Goal: Find specific page/section: Find specific page/section

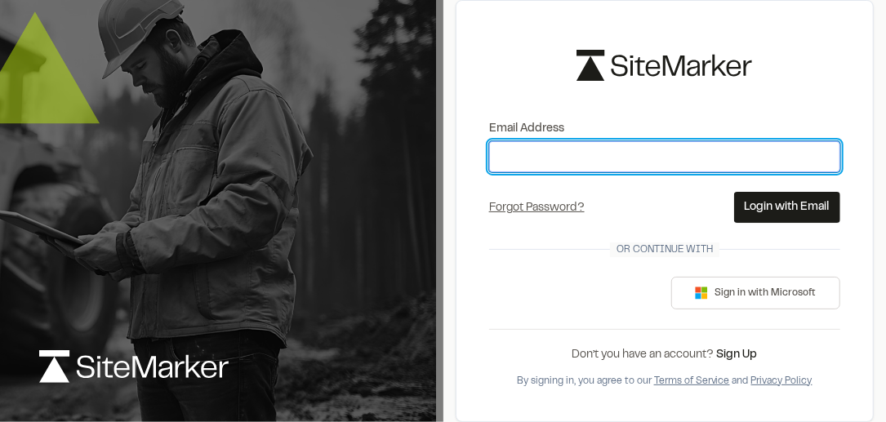
click at [549, 160] on input "Email Address" at bounding box center [664, 156] width 351 height 31
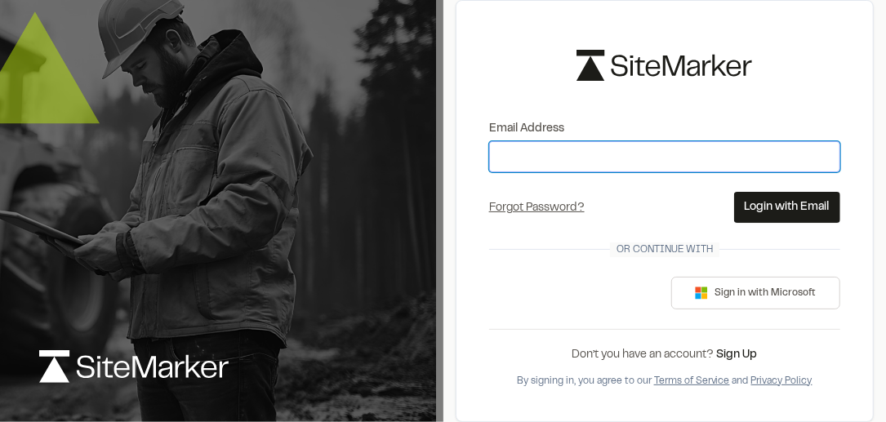
click at [549, 160] on input "Email Address" at bounding box center [664, 156] width 351 height 31
type input "**********"
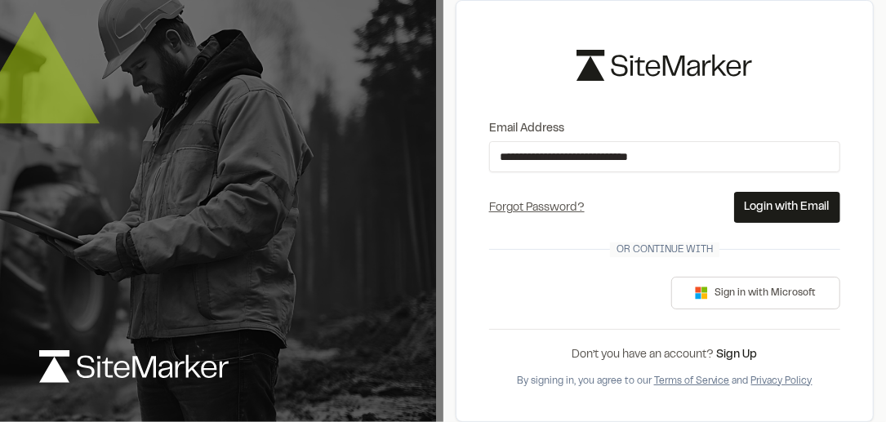
click at [775, 208] on button "Login with Email" at bounding box center [787, 207] width 106 height 31
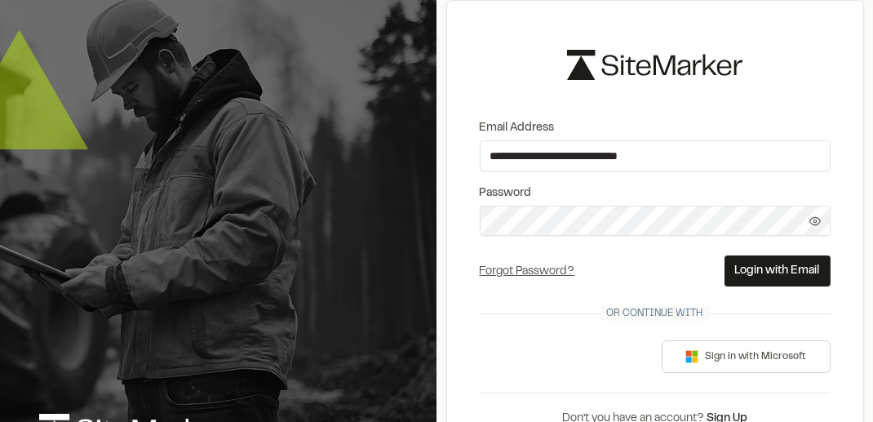
click at [813, 217] on icon at bounding box center [815, 220] width 11 height 11
click at [813, 217] on line at bounding box center [815, 220] width 11 height 11
click at [792, 268] on button "Login with Email" at bounding box center [778, 270] width 106 height 31
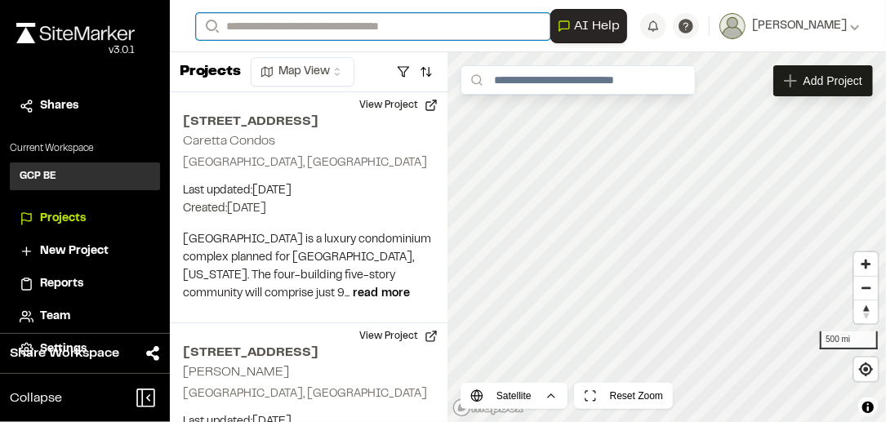
click at [385, 23] on input "Search" at bounding box center [373, 26] width 354 height 27
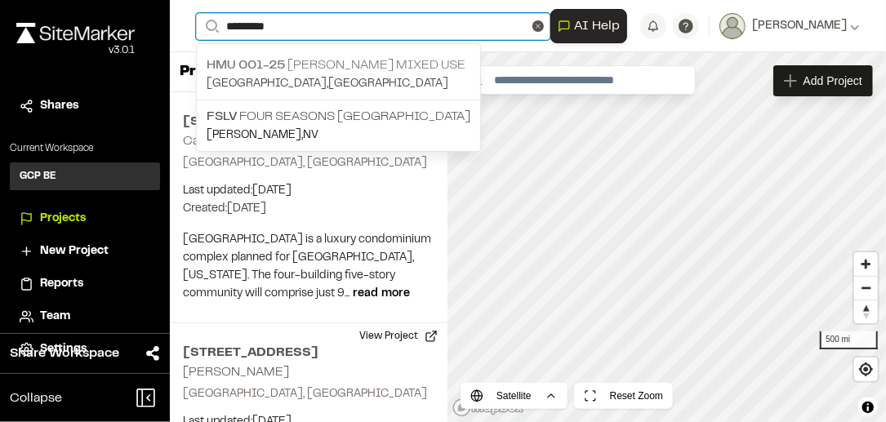
type input "*********"
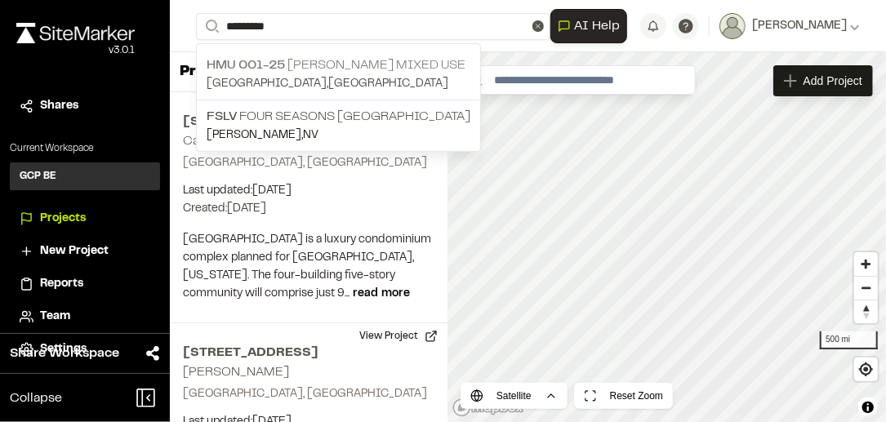
click at [340, 64] on p "HMU 001-25 [PERSON_NAME] Mixed Use" at bounding box center [339, 66] width 264 height 20
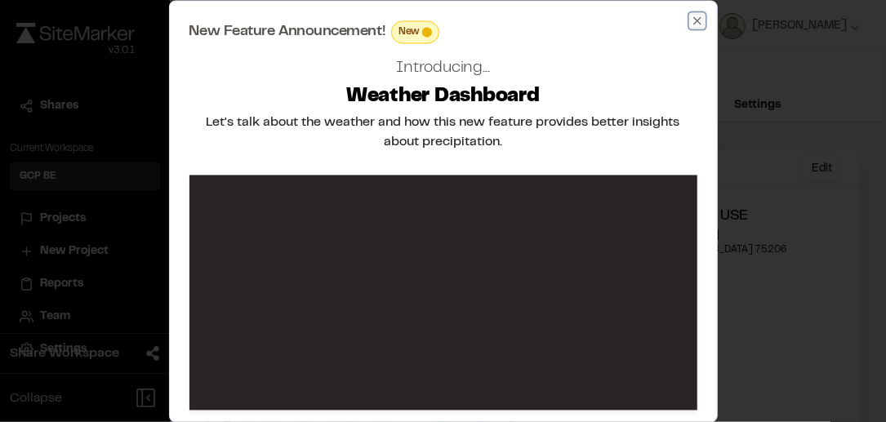
click at [700, 19] on icon "button" at bounding box center [697, 20] width 13 height 13
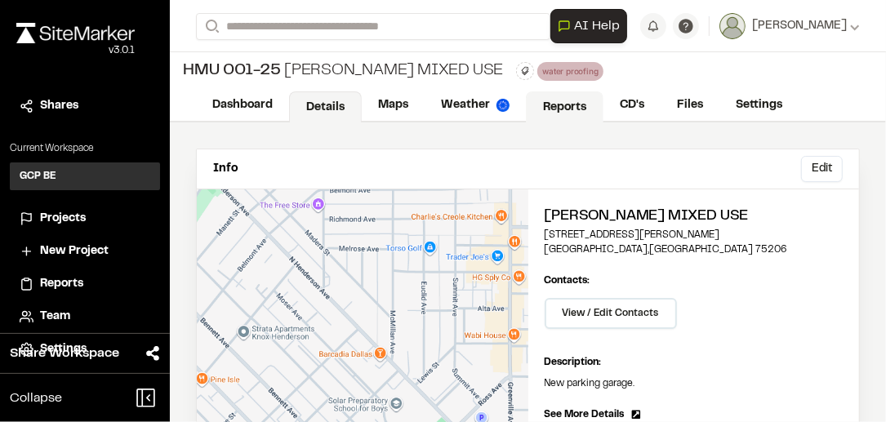
click at [565, 105] on link "Reports" at bounding box center [565, 106] width 78 height 31
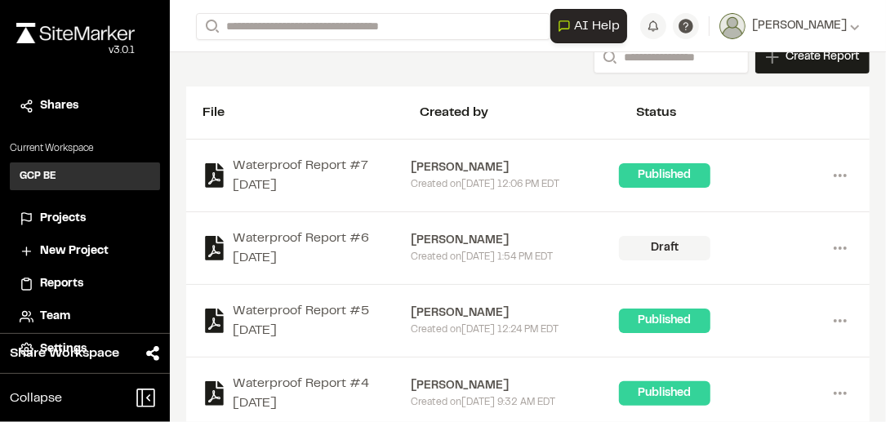
scroll to position [95, 0]
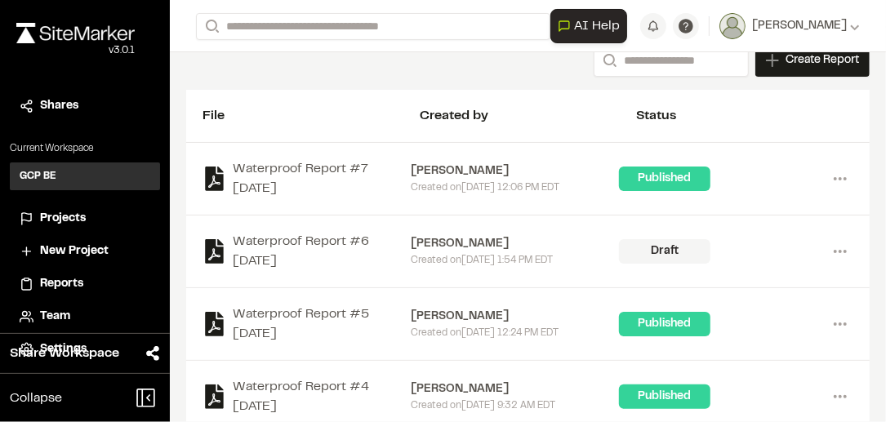
click at [647, 182] on div "Published" at bounding box center [664, 179] width 91 height 24
